Goal: Find specific page/section: Find specific page/section

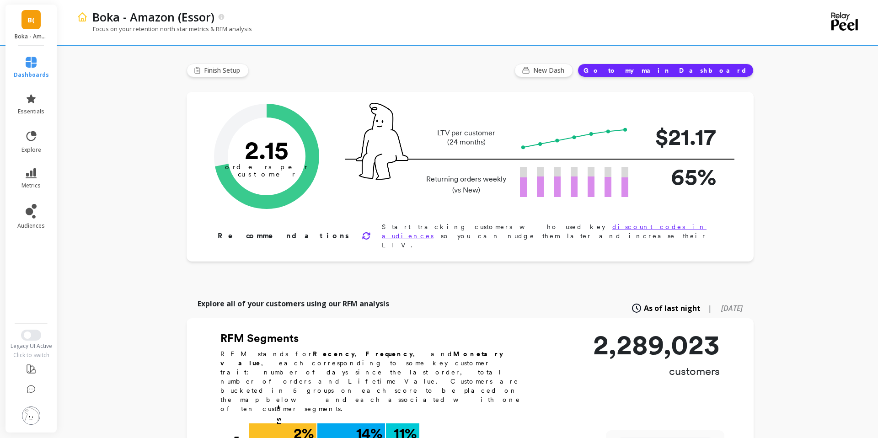
click at [35, 23] on link "B(" at bounding box center [31, 19] width 19 height 19
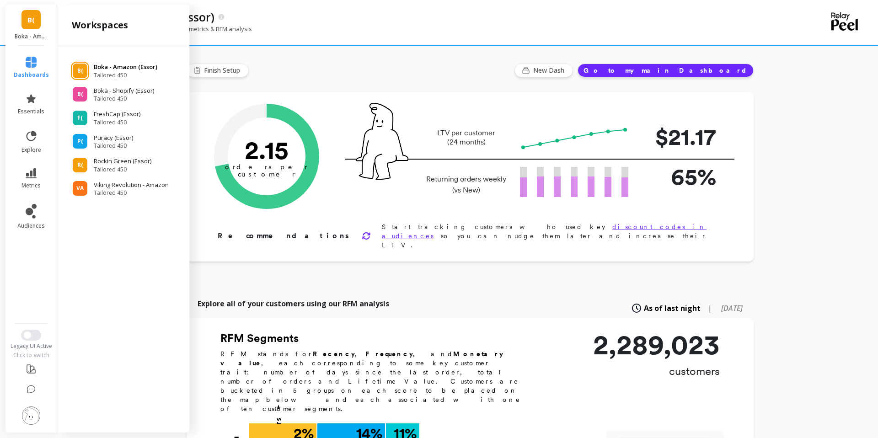
click at [104, 64] on p "Boka - Amazon (Essor)" at bounding box center [126, 67] width 64 height 9
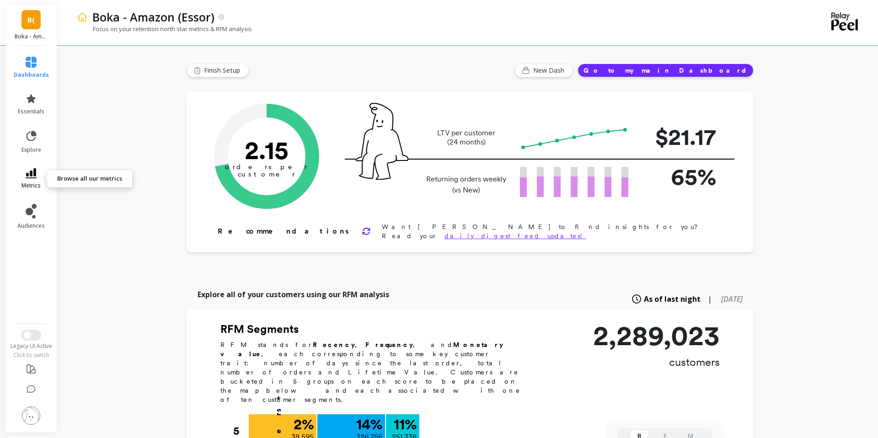
click at [29, 173] on icon at bounding box center [31, 173] width 11 height 10
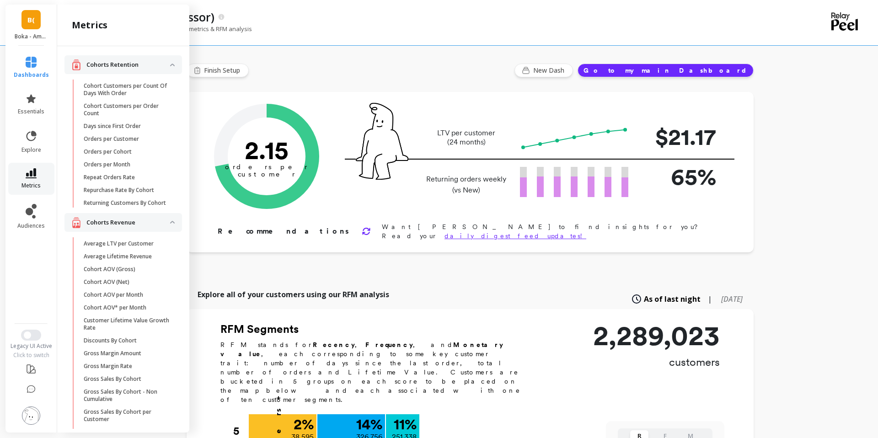
scroll to position [568, 0]
